Goal: Task Accomplishment & Management: Use online tool/utility

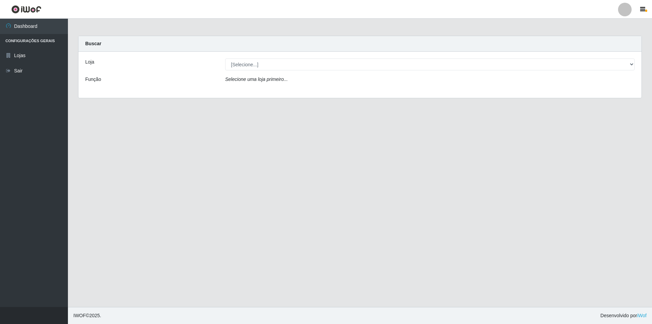
click at [277, 71] on div "Loja [Selecione...] Extrabom - Loja 01 Centro de Distribuição Função Selecione …" at bounding box center [359, 75] width 563 height 46
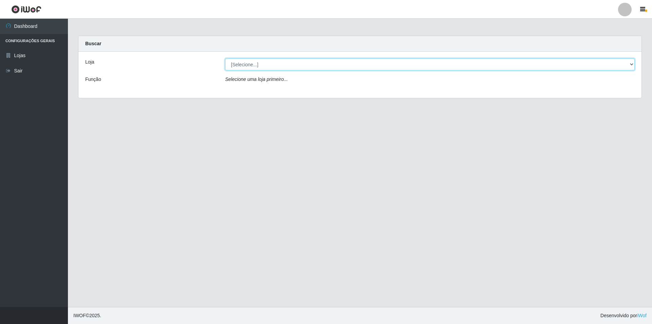
click at [278, 68] on select "[Selecione...] Extrabom - Loja 01 Centro de Distribuição" at bounding box center [430, 64] width 410 height 12
select select "435"
click at [225, 58] on select "[Selecione...] Extrabom - Loja 01 Centro de Distribuição" at bounding box center [430, 64] width 410 height 12
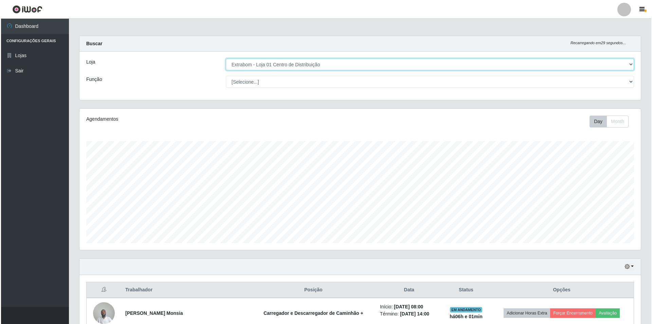
scroll to position [127, 0]
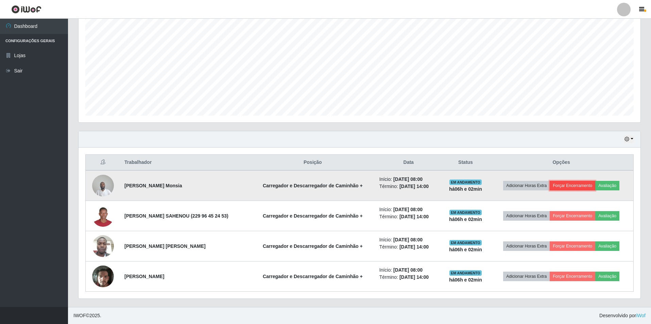
click at [579, 185] on button "Forçar Encerramento" at bounding box center [572, 186] width 46 height 10
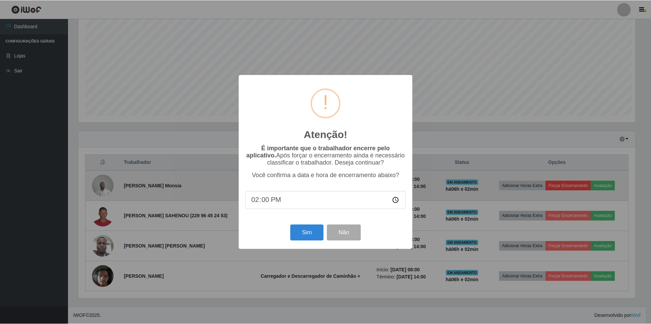
scroll to position [141, 558]
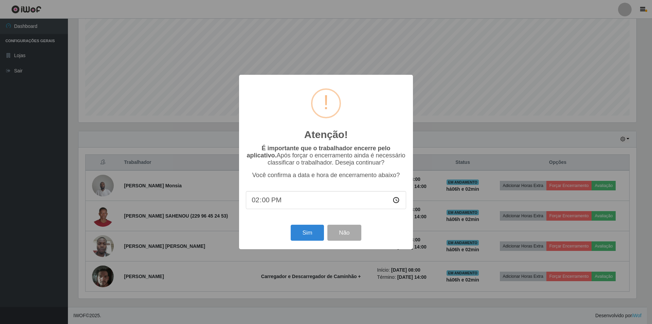
click at [281, 201] on input "14:00" at bounding box center [326, 200] width 160 height 18
click at [270, 202] on input "14:00" at bounding box center [326, 200] width 160 height 18
click at [268, 203] on input "14:00" at bounding box center [326, 200] width 160 height 18
type input "14:15"
click at [304, 234] on button "Sim" at bounding box center [307, 233] width 33 height 16
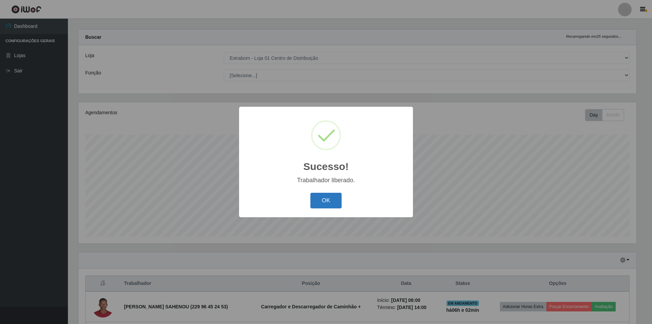
click at [321, 199] on button "OK" at bounding box center [327, 201] width 32 height 16
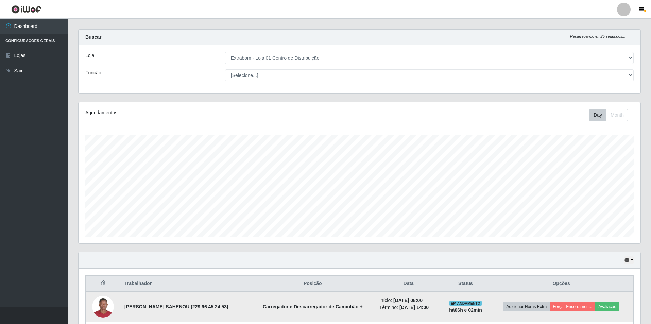
scroll to position [97, 0]
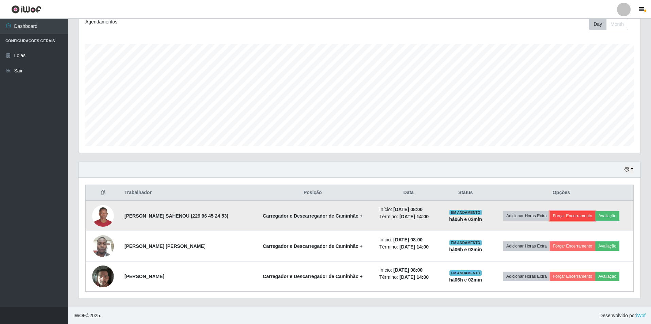
click at [570, 217] on button "Forçar Encerramento" at bounding box center [572, 216] width 46 height 10
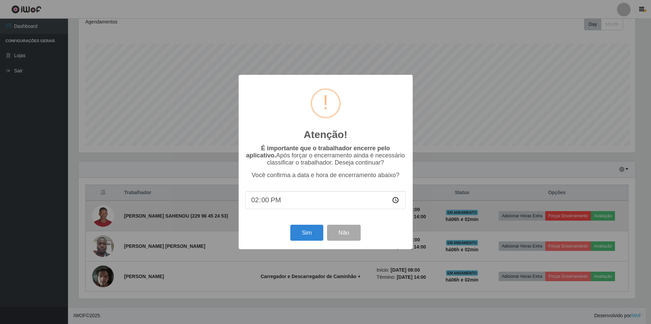
scroll to position [141, 558]
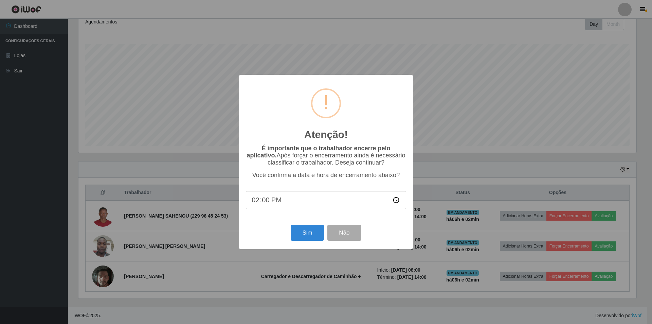
click at [268, 204] on input "14:00" at bounding box center [326, 200] width 160 height 18
type input "14:15"
click at [306, 238] on button "Sim" at bounding box center [307, 233] width 33 height 16
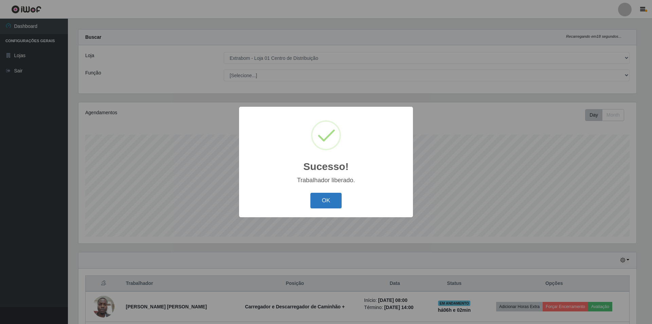
click at [320, 197] on button "OK" at bounding box center [327, 201] width 32 height 16
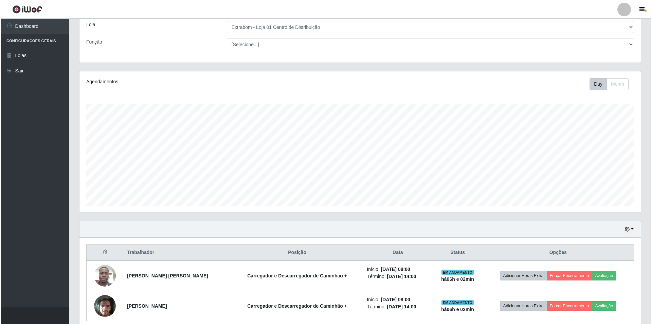
scroll to position [67, 0]
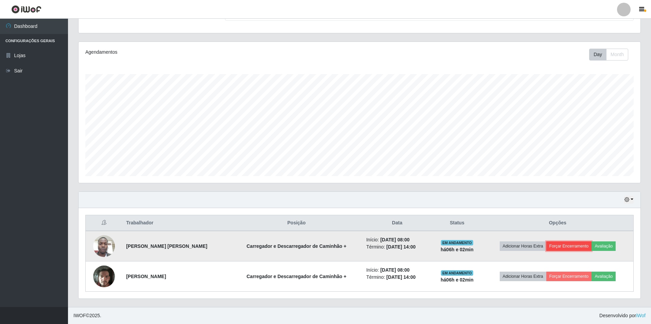
click at [575, 246] on button "Forçar Encerramento" at bounding box center [569, 246] width 46 height 10
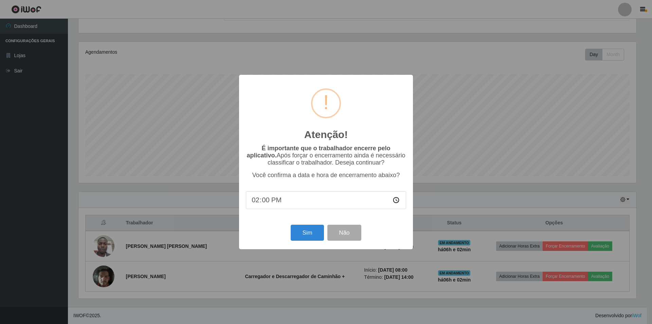
click at [267, 203] on input "14:00" at bounding box center [326, 200] width 160 height 18
type input "14:15"
click at [303, 238] on button "Sim" at bounding box center [307, 233] width 33 height 16
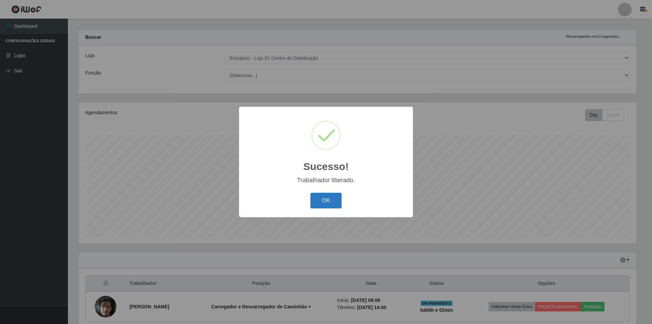
click at [313, 203] on button "OK" at bounding box center [327, 201] width 32 height 16
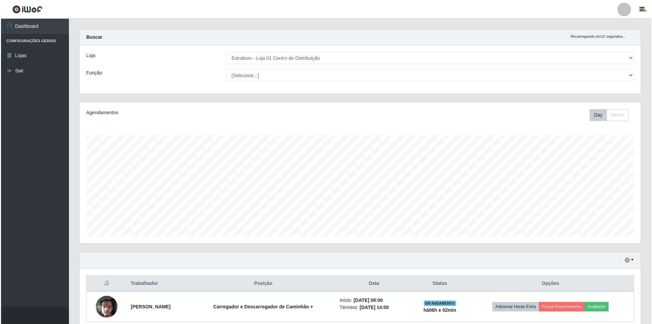
scroll to position [0, 0]
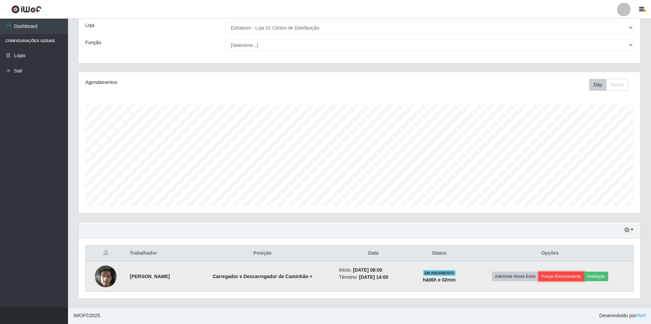
click at [577, 278] on button "Forçar Encerramento" at bounding box center [561, 276] width 46 height 10
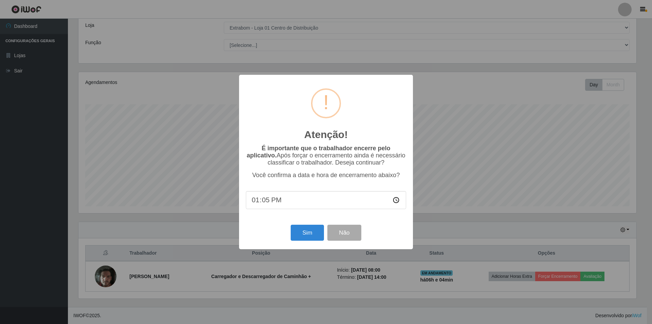
type input "13:55"
click at [305, 234] on button "Sim" at bounding box center [307, 233] width 33 height 16
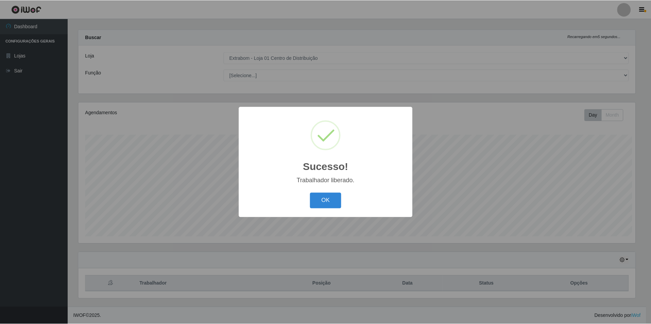
scroll to position [141, 558]
drag, startPoint x: 323, startPoint y: 198, endPoint x: 326, endPoint y: 204, distance: 7.0
click at [323, 199] on button "OK" at bounding box center [327, 201] width 32 height 16
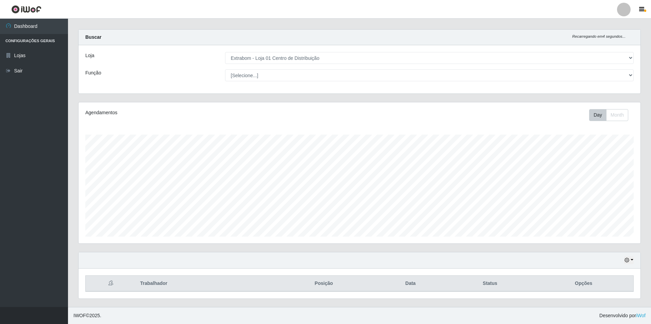
scroll to position [0, 0]
